Goal: Task Accomplishment & Management: Manage account settings

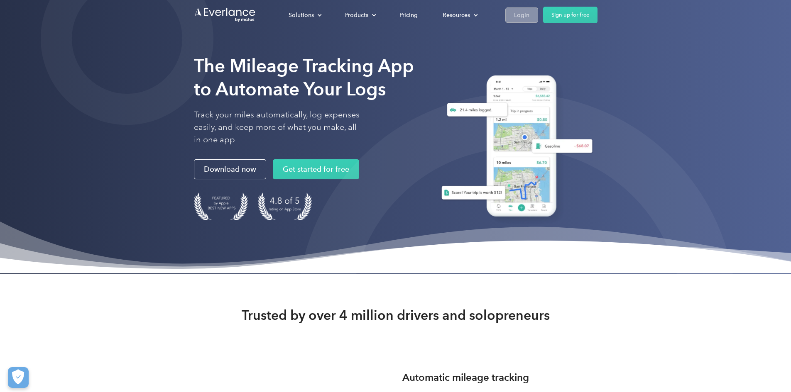
click at [538, 16] on link "Login" at bounding box center [521, 14] width 33 height 15
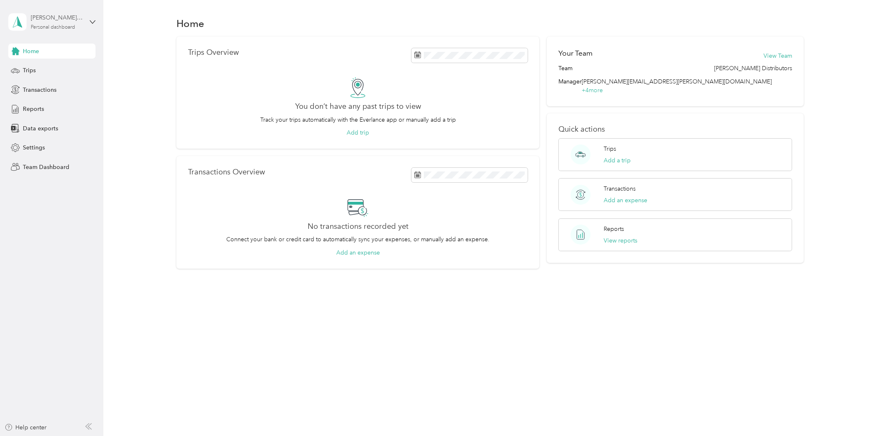
click at [39, 27] on div "Personal dashboard" at bounding box center [53, 27] width 44 height 5
click at [37, 72] on div "Team dashboard Personal dashboard Log out" at bounding box center [142, 82] width 257 height 52
click at [60, 22] on div "cindy.crowder@bldonline.com Personal dashboard" at bounding box center [57, 21] width 52 height 17
click at [56, 69] on div "Team dashboard" at bounding box center [142, 68] width 257 height 15
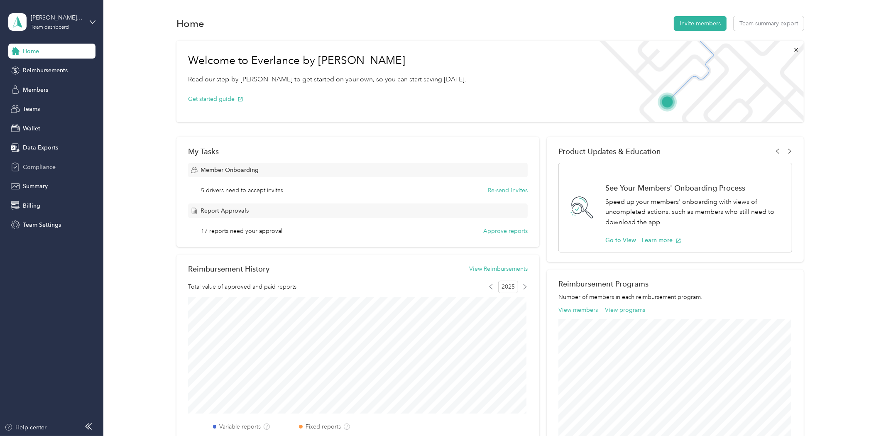
click at [55, 160] on div "Compliance" at bounding box center [51, 166] width 87 height 15
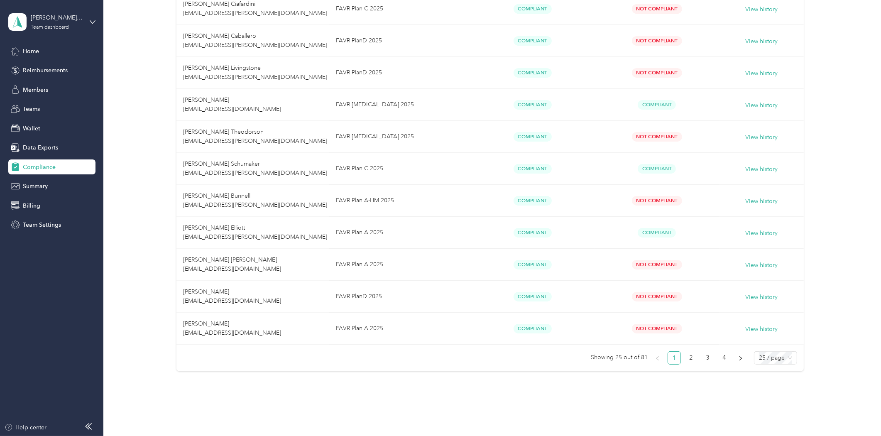
scroll to position [661, 0]
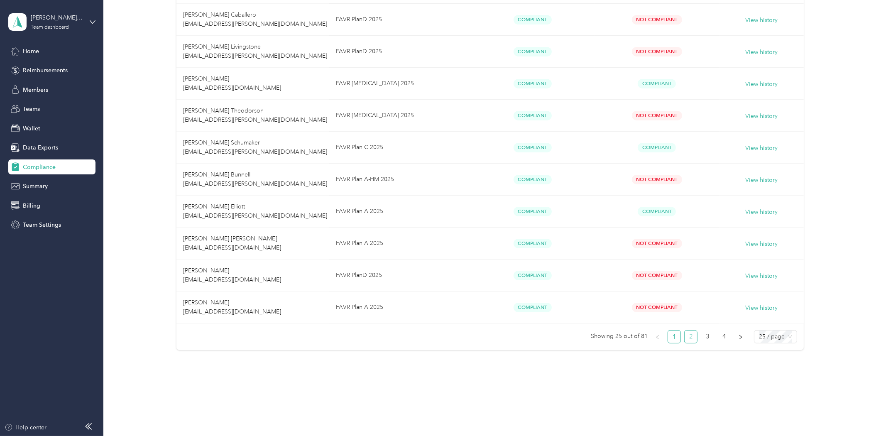
click at [688, 336] on link "2" at bounding box center [691, 337] width 12 height 12
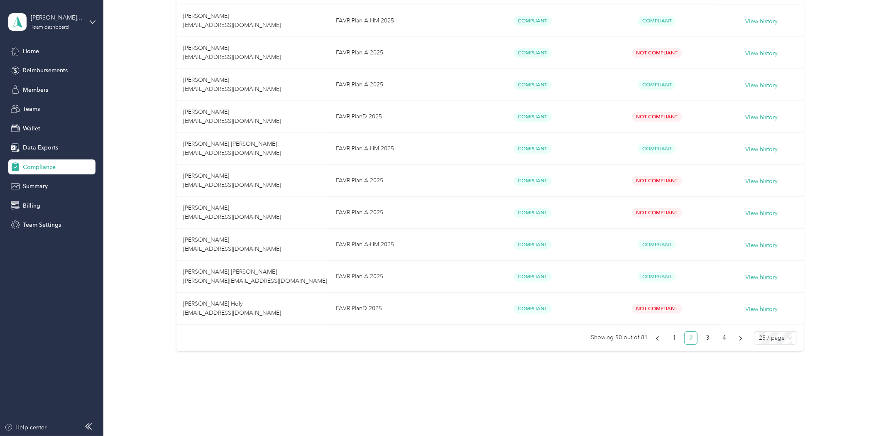
scroll to position [661, 0]
click at [706, 337] on link "3" at bounding box center [707, 337] width 12 height 12
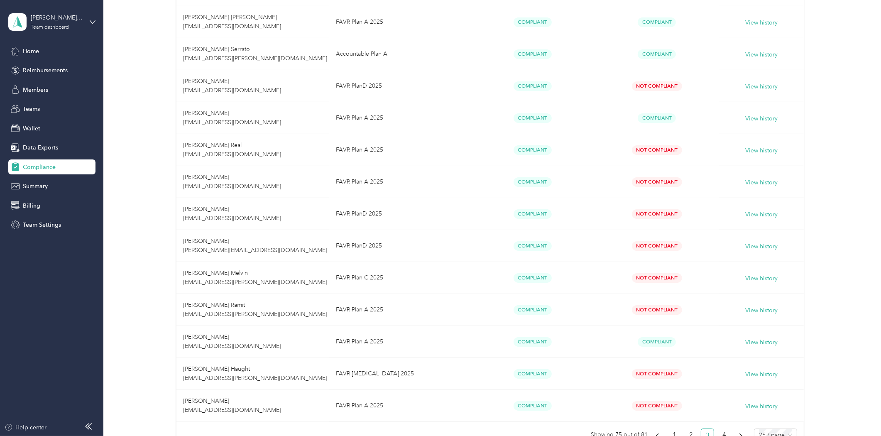
scroll to position [661, 0]
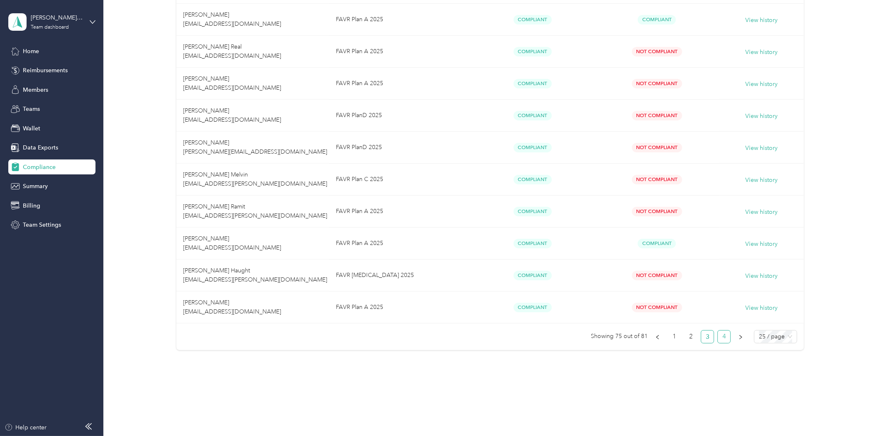
click at [723, 341] on link "4" at bounding box center [724, 337] width 12 height 12
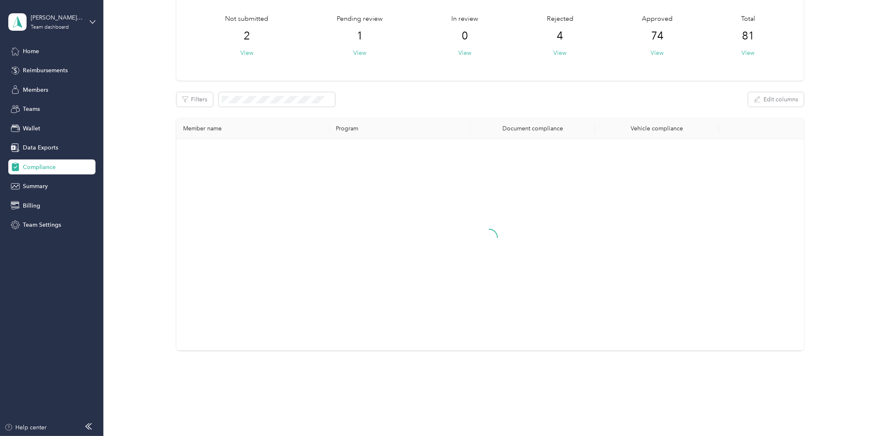
scroll to position [53, 0]
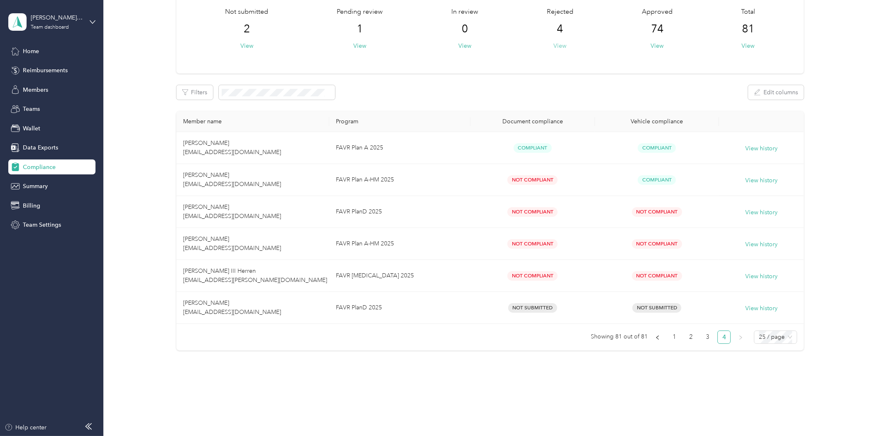
click at [561, 42] on button "View" at bounding box center [560, 46] width 13 height 9
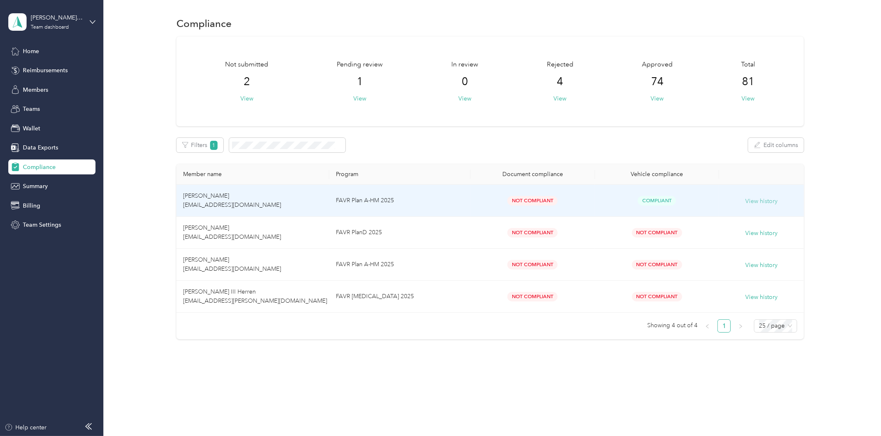
click at [774, 201] on button "View history" at bounding box center [761, 201] width 32 height 9
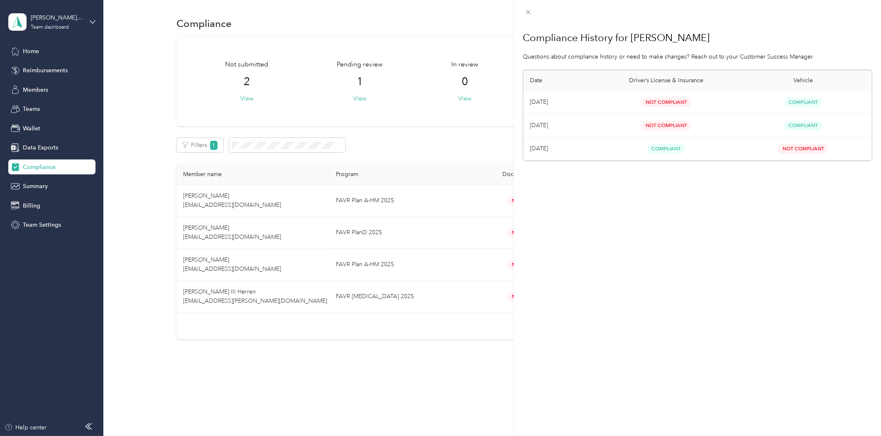
click at [194, 199] on div "Compliance History for Manuel Flores Questions about compliance history or need…" at bounding box center [440, 218] width 881 height 436
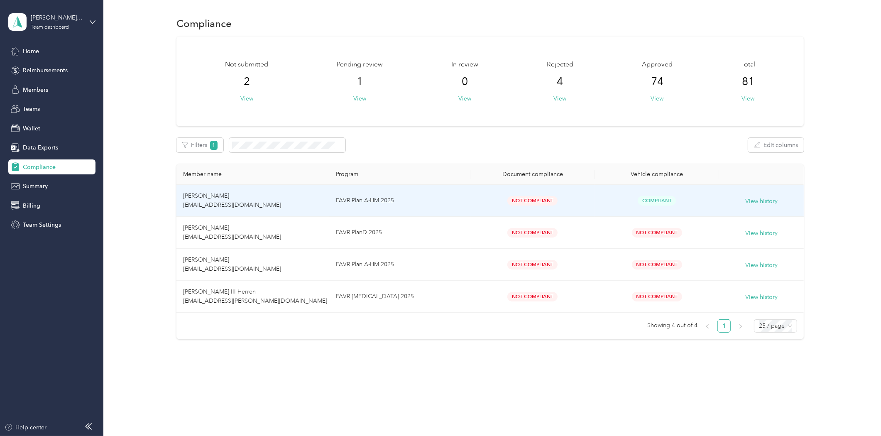
click at [194, 199] on span "Manuel Flores manuelfl1234@gmail.com" at bounding box center [232, 200] width 98 height 16
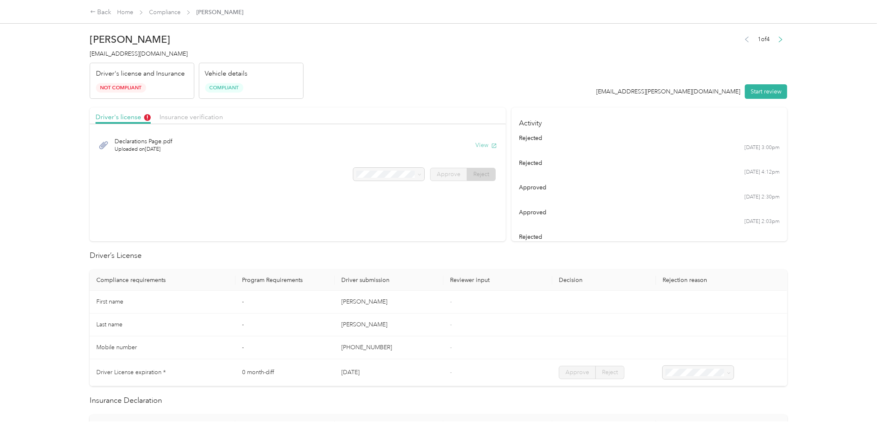
click at [480, 141] on button "View" at bounding box center [486, 145] width 22 height 9
click at [198, 115] on span "Insurance verification" at bounding box center [191, 117] width 64 height 8
click at [484, 142] on button "View" at bounding box center [486, 145] width 22 height 9
click at [104, 115] on span "Driver's license" at bounding box center [123, 117] width 55 height 8
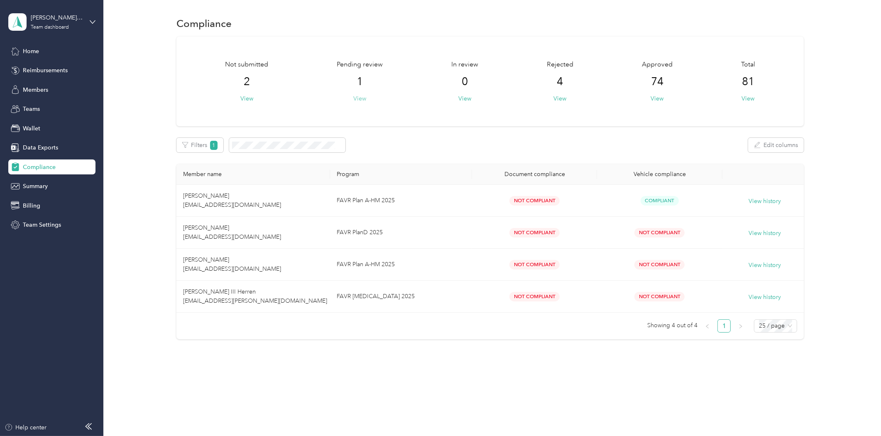
click at [363, 96] on button "View" at bounding box center [359, 98] width 13 height 9
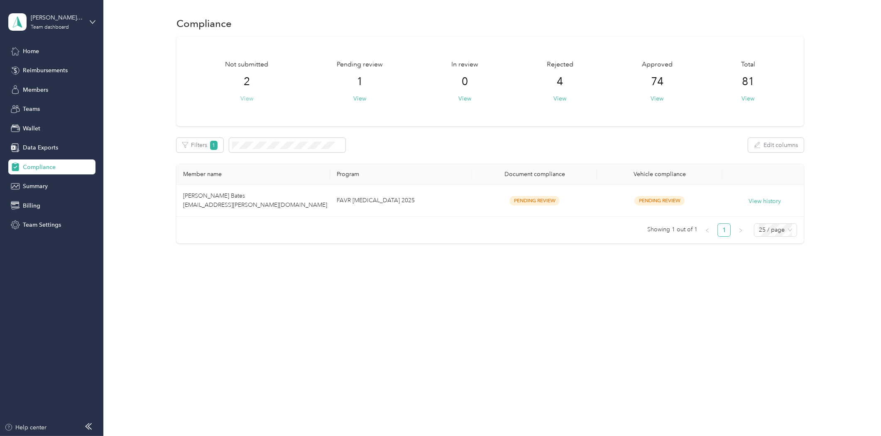
click at [250, 97] on button "View" at bounding box center [246, 98] width 13 height 9
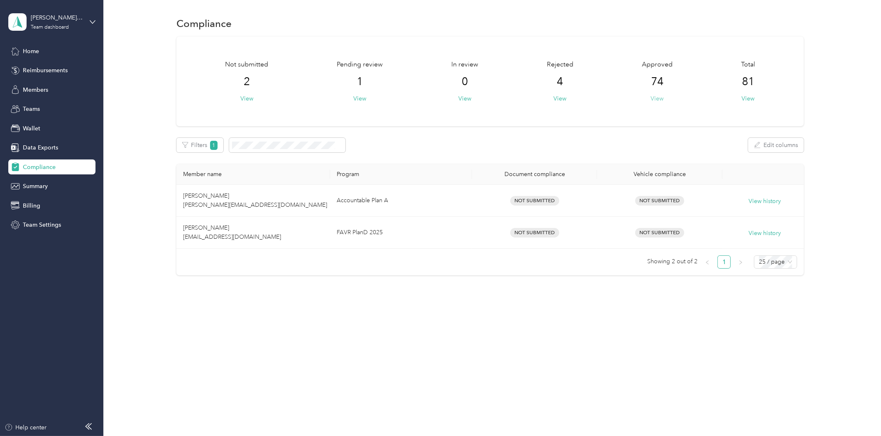
click at [661, 98] on button "View" at bounding box center [657, 98] width 13 height 9
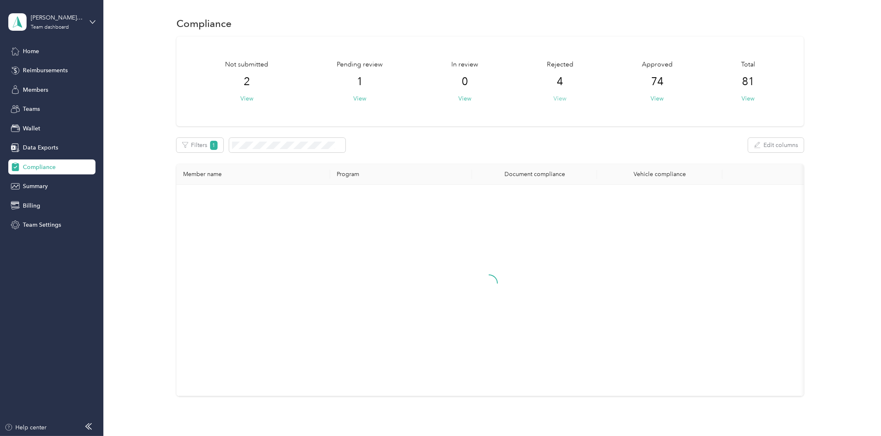
click at [562, 96] on button "View" at bounding box center [560, 98] width 13 height 9
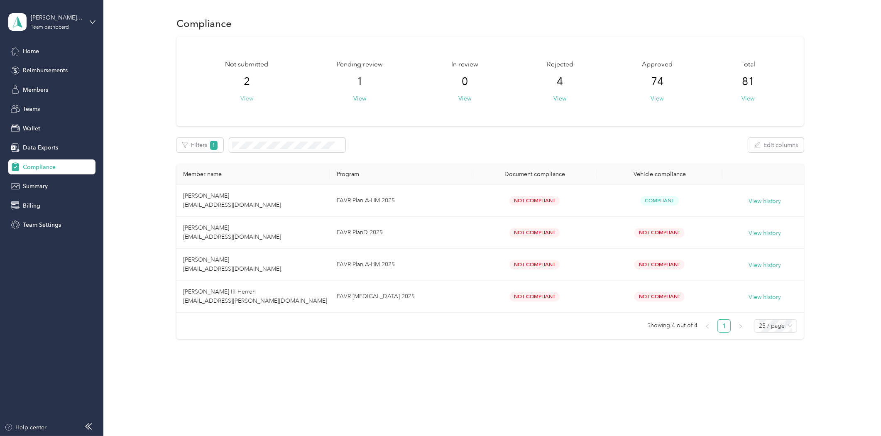
click at [250, 95] on button "View" at bounding box center [246, 98] width 13 height 9
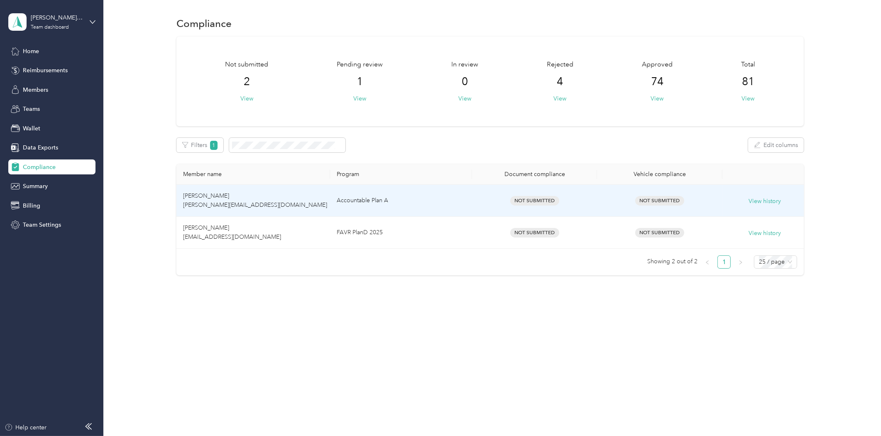
click at [172, 214] on div "Not submitted 2 View Pending review 1 View In review 0 View Rejected 4 View App…" at bounding box center [490, 156] width 753 height 239
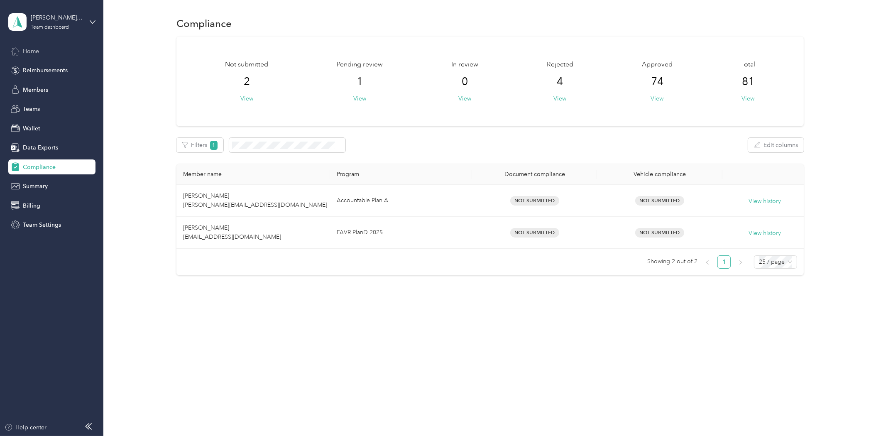
click at [48, 53] on div "Home" at bounding box center [51, 51] width 87 height 15
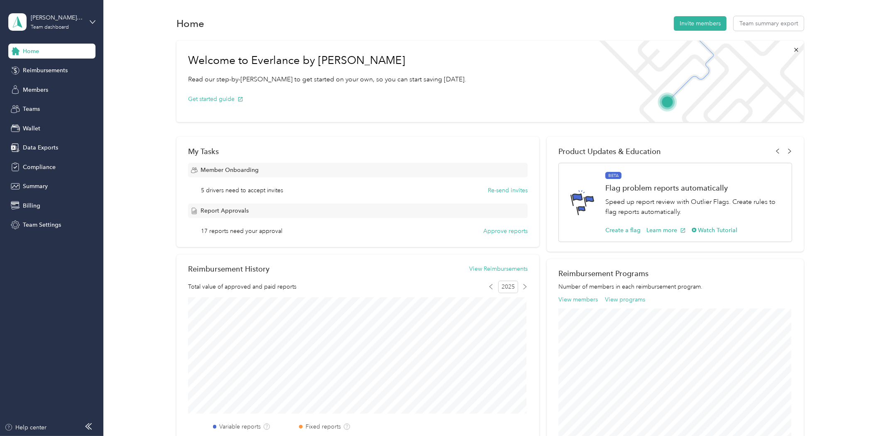
click at [129, 79] on div "Welcome to Everlance by Motus Read our step-by-step guide to get started on you…" at bounding box center [490, 324] width 753 height 574
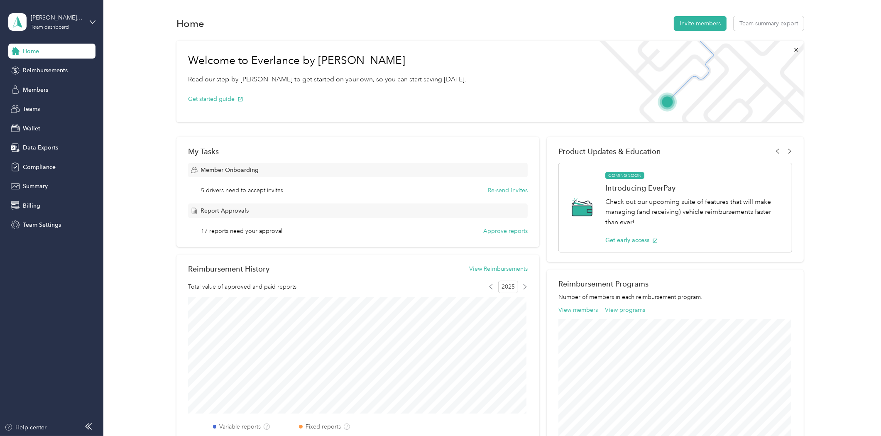
click at [217, 188] on span "5 drivers need to accept invites" at bounding box center [242, 190] width 82 height 9
click at [42, 166] on span "Compliance" at bounding box center [39, 167] width 33 height 9
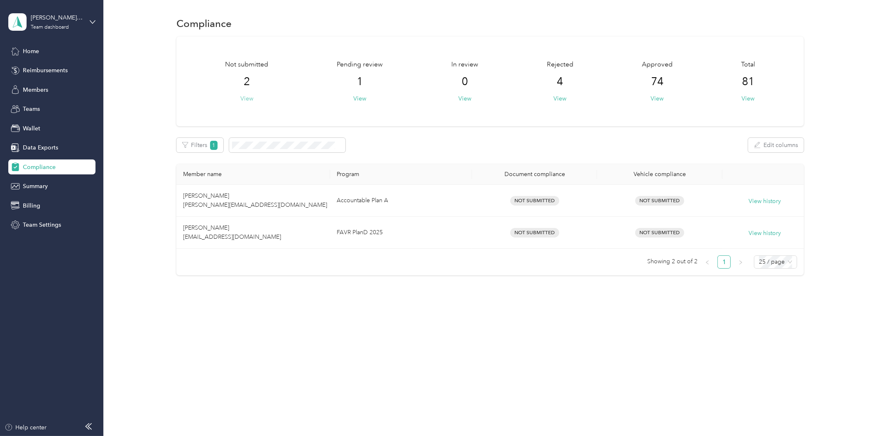
click at [245, 96] on button "View" at bounding box center [246, 98] width 13 height 9
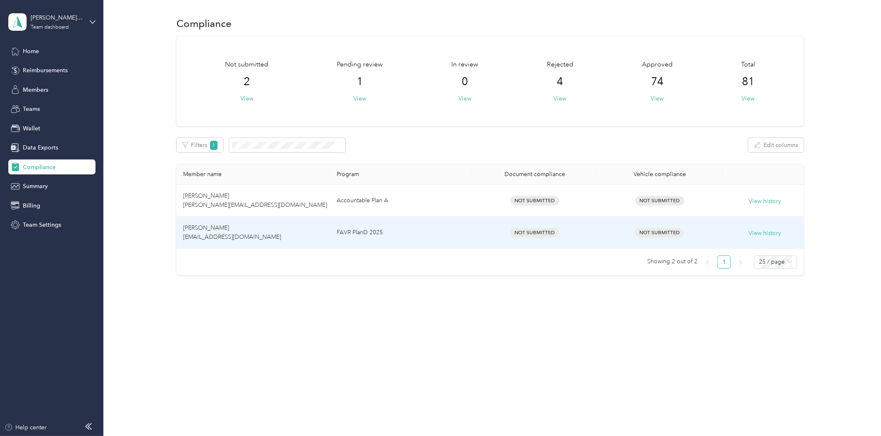
click at [218, 224] on span "Craig Cloversettle rt44@bldonline.com" at bounding box center [232, 232] width 98 height 16
click at [229, 238] on span "Craig Cloversettle rt44@bldonline.com" at bounding box center [232, 232] width 98 height 16
click at [765, 237] on button "View history" at bounding box center [765, 233] width 32 height 9
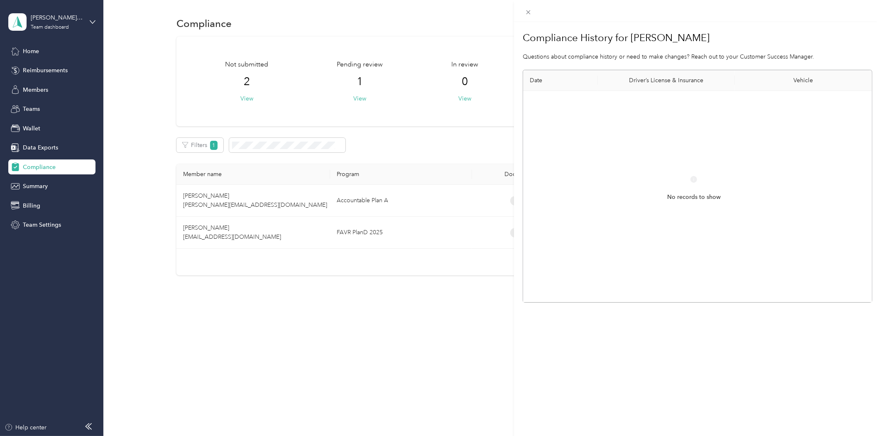
click at [254, 392] on div "Compliance History for Craig Cloversettle Questions about compliance history or…" at bounding box center [440, 218] width 881 height 436
